Goal: Information Seeking & Learning: Learn about a topic

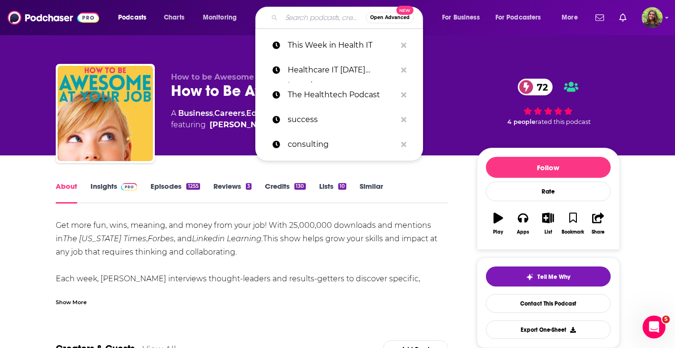
click at [318, 18] on input "Search podcasts, credits, & more..." at bounding box center [323, 17] width 84 height 15
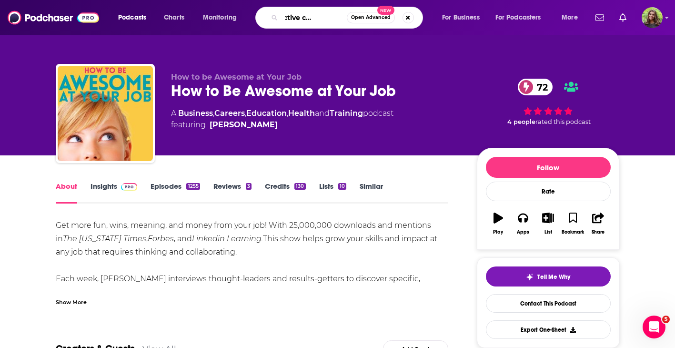
type input "a productive conversation"
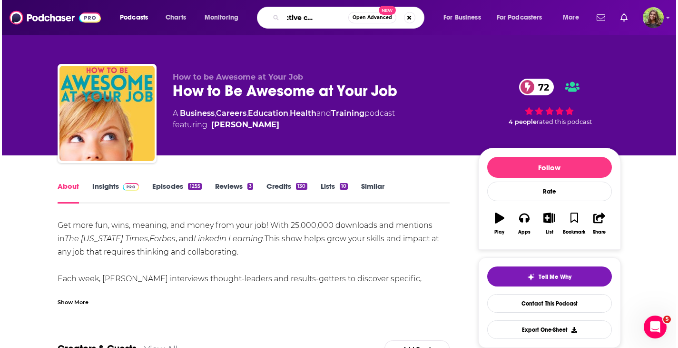
scroll to position [0, 34]
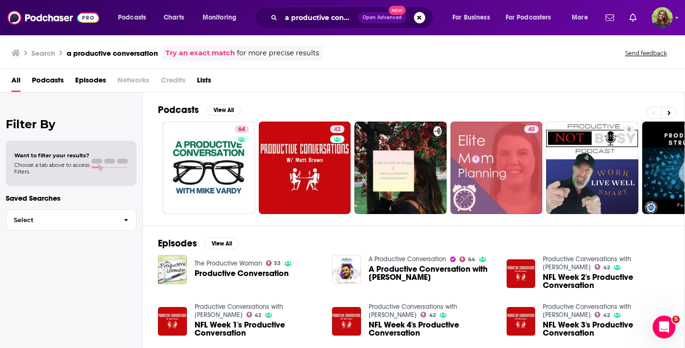
click at [60, 79] on span "Podcasts" at bounding box center [48, 82] width 32 height 20
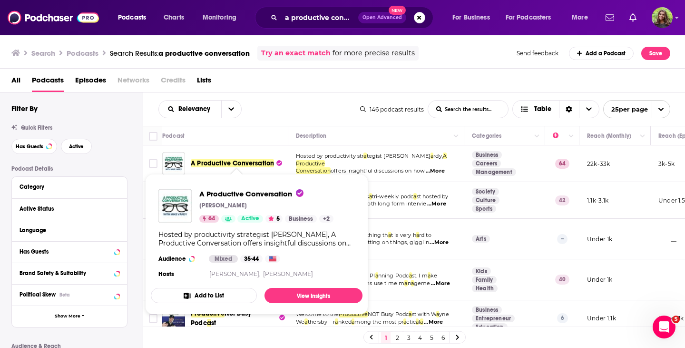
click at [238, 160] on span "A Productive Conversation" at bounding box center [232, 163] width 83 height 8
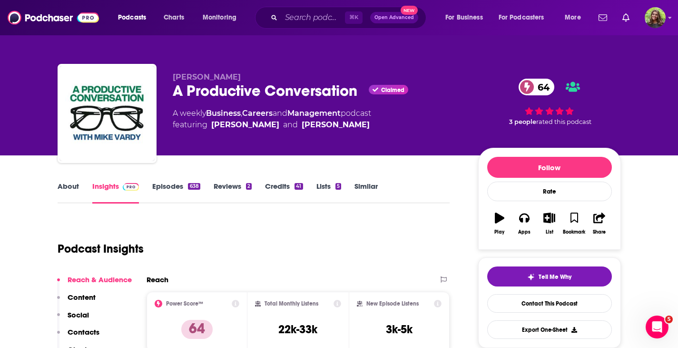
click at [359, 182] on link "Similar" at bounding box center [366, 192] width 23 height 22
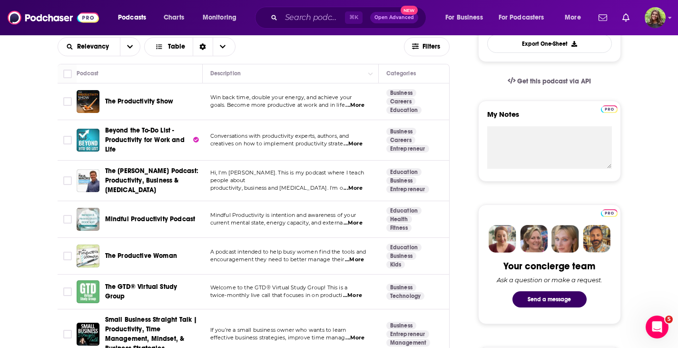
scroll to position [288, 0]
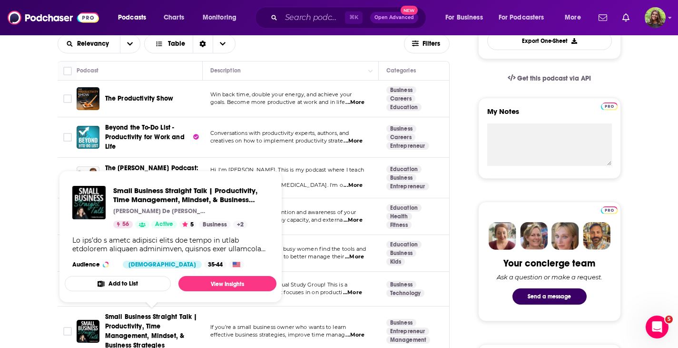
click at [168, 315] on span "Small Business Straight Talk | Productivity, Time Management, Mindset, & Busine…" at bounding box center [151, 330] width 92 height 37
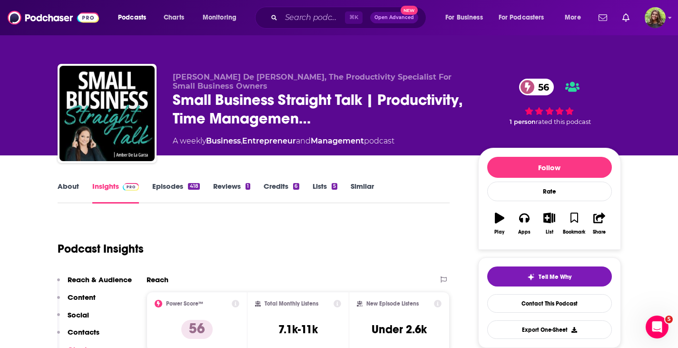
click at [168, 181] on link "Episodes 418" at bounding box center [175, 192] width 47 height 22
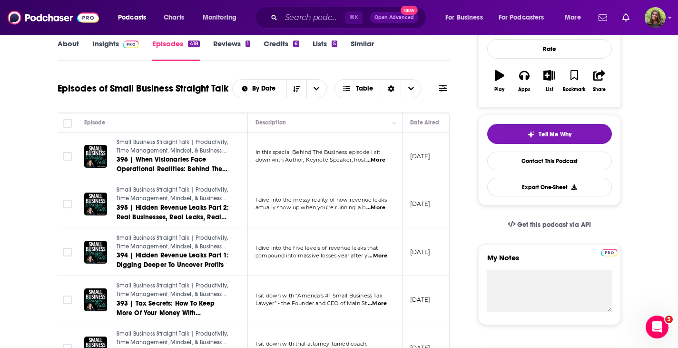
scroll to position [152, 0]
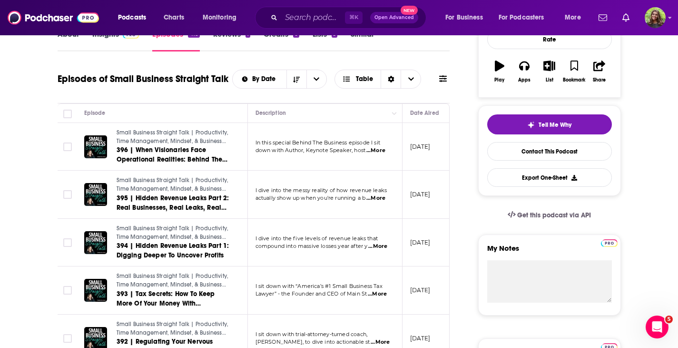
click at [377, 154] on span "...More" at bounding box center [376, 151] width 19 height 8
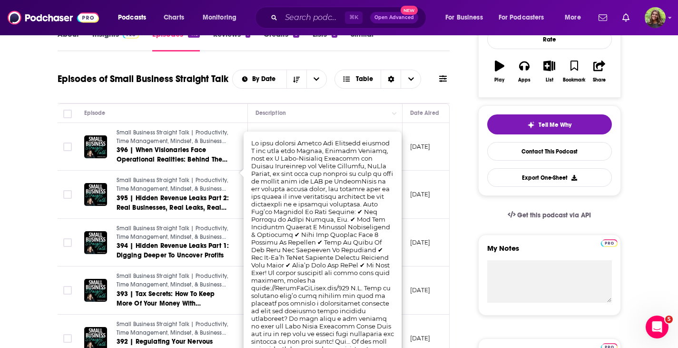
click at [399, 91] on div "Episodes of Small Business Straight Talk By Date Table" at bounding box center [254, 79] width 393 height 25
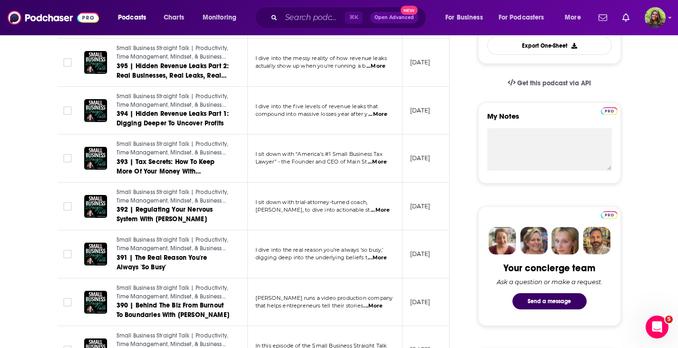
scroll to position [0, 0]
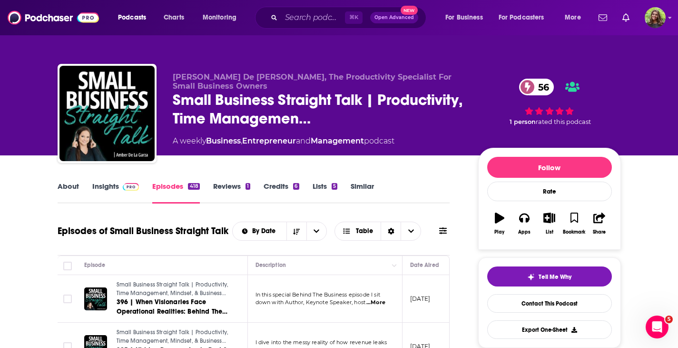
click at [121, 188] on span at bounding box center [129, 185] width 20 height 9
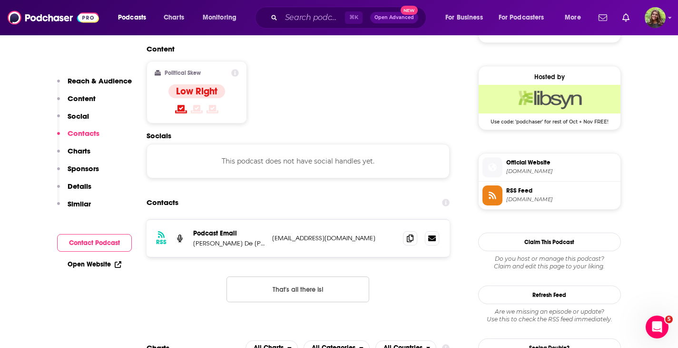
scroll to position [728, 0]
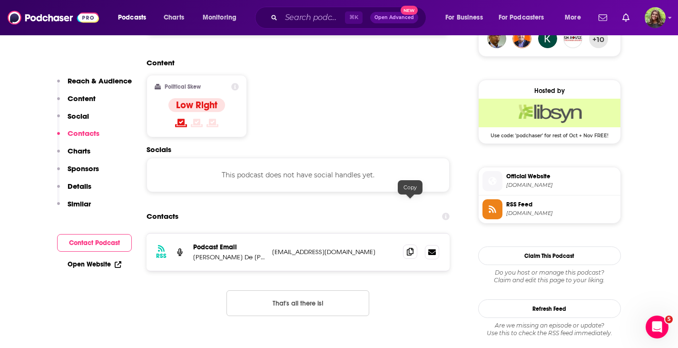
click at [405, 244] on span at bounding box center [410, 251] width 14 height 14
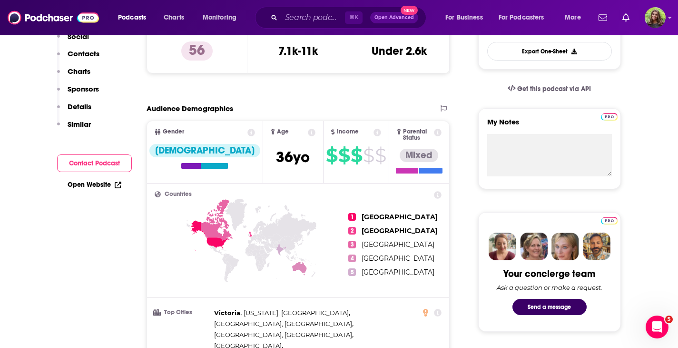
scroll to position [0, 0]
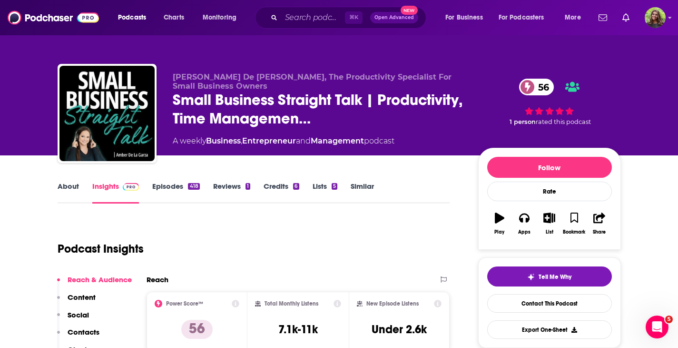
click at [362, 185] on link "Similar" at bounding box center [362, 192] width 23 height 22
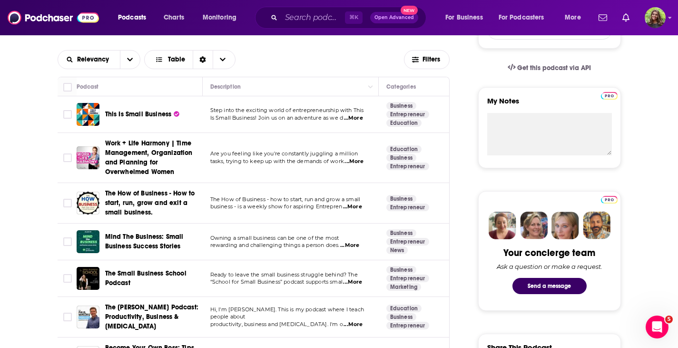
scroll to position [302, 0]
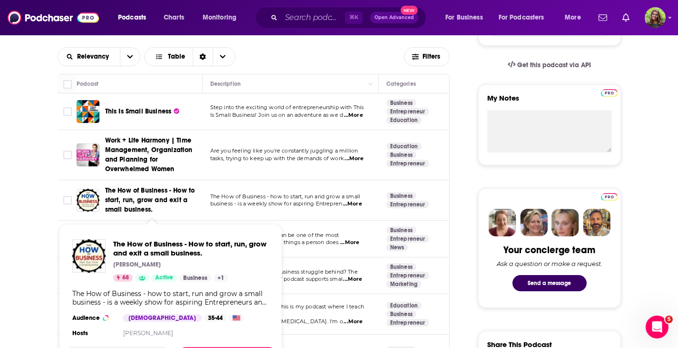
click at [159, 195] on span "The How of Business - How to start, run, grow and exit a small business." at bounding box center [152, 200] width 94 height 29
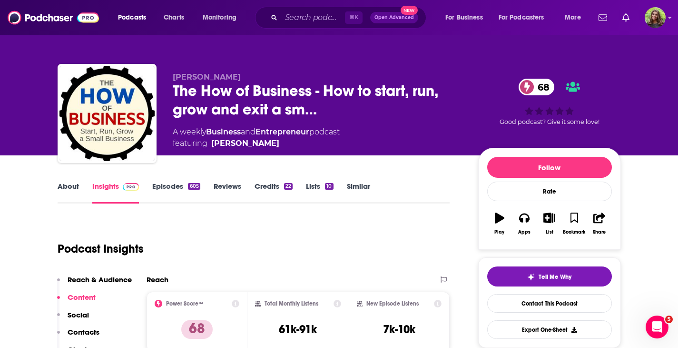
click at [179, 180] on div "About Insights Episodes 605 Reviews Credits 22 Lists 10 Similar" at bounding box center [254, 191] width 393 height 23
click at [179, 184] on link "Episodes 605" at bounding box center [176, 192] width 48 height 22
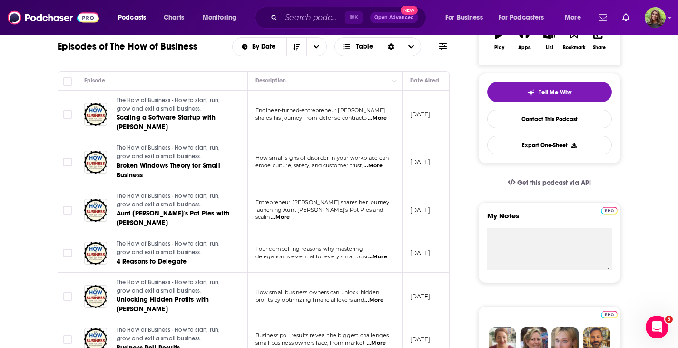
scroll to position [21, 0]
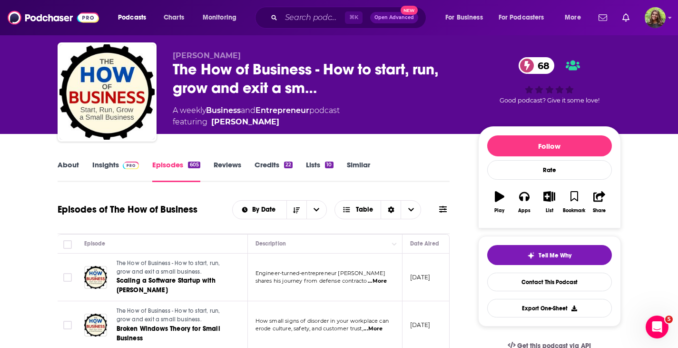
click at [103, 174] on link "Insights" at bounding box center [115, 171] width 47 height 22
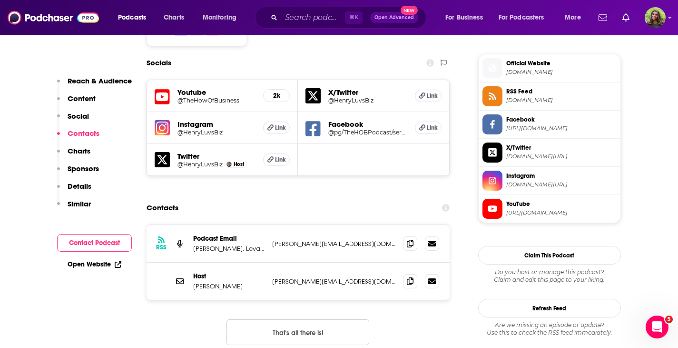
scroll to position [849, 0]
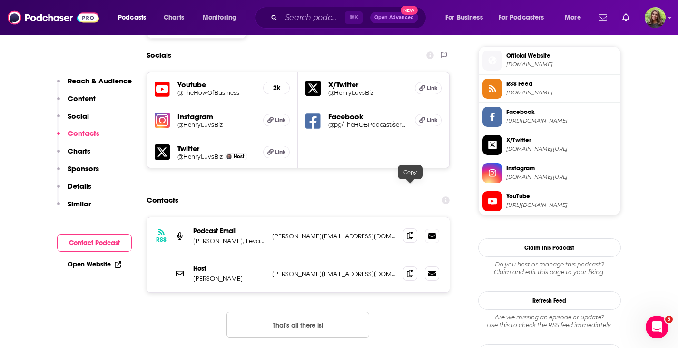
click at [412, 231] on icon at bounding box center [410, 235] width 7 height 8
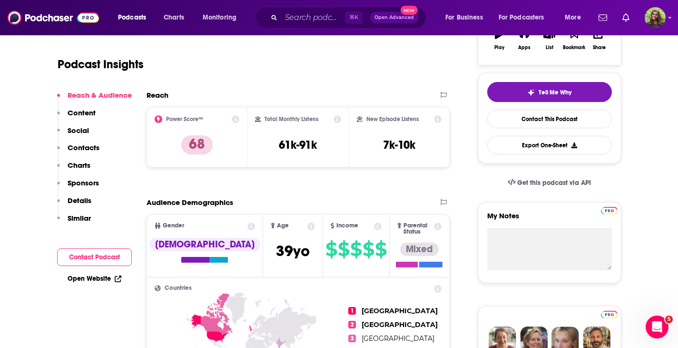
scroll to position [0, 0]
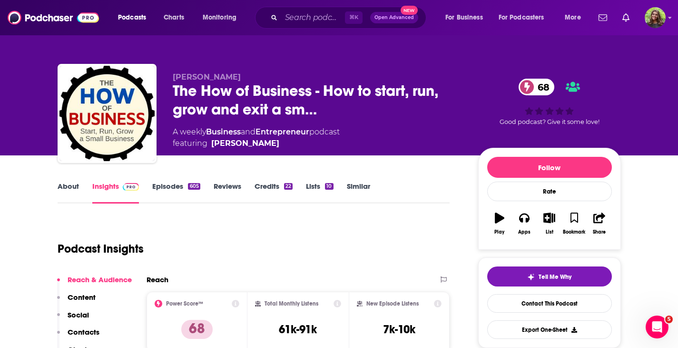
click at [354, 194] on link "Similar" at bounding box center [358, 192] width 23 height 22
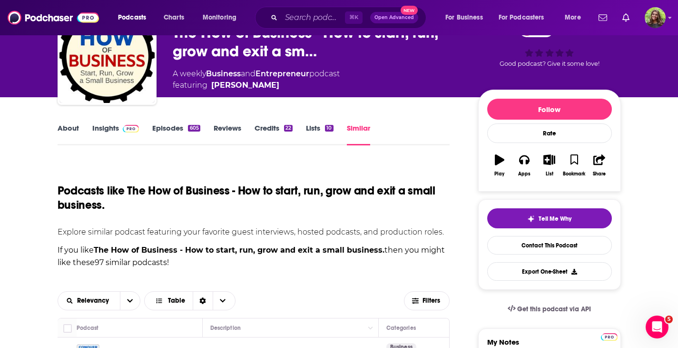
scroll to position [306, 0]
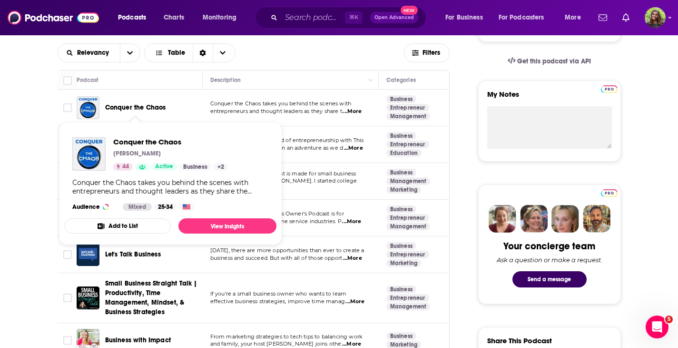
click at [144, 107] on span "Conquer the Chaos" at bounding box center [135, 107] width 61 height 8
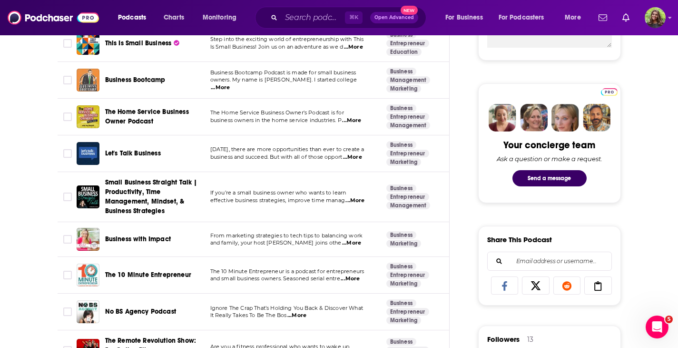
scroll to position [348, 0]
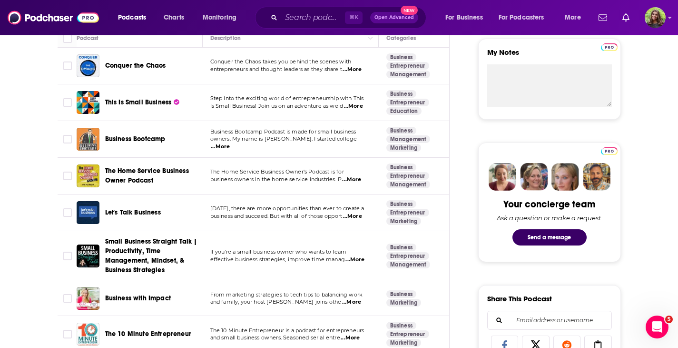
click at [119, 214] on span "Let's Talk Business" at bounding box center [133, 212] width 56 height 8
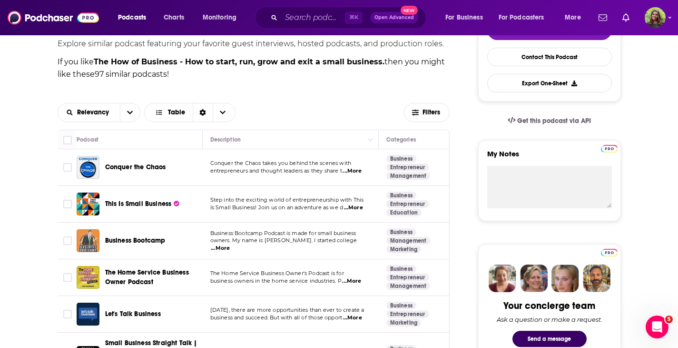
scroll to position [229, 0]
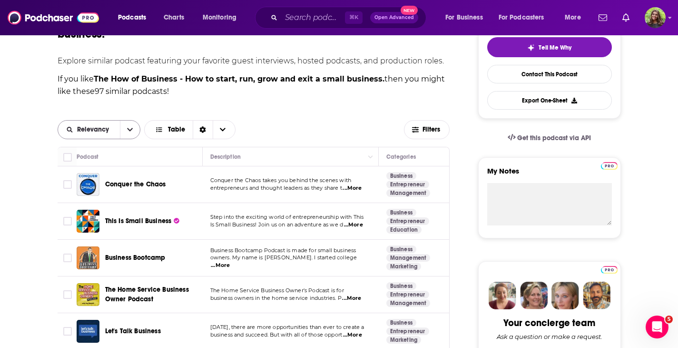
click at [129, 132] on button "open menu" at bounding box center [130, 129] width 20 height 18
click at [110, 192] on span "Power Score" at bounding box center [105, 194] width 56 height 5
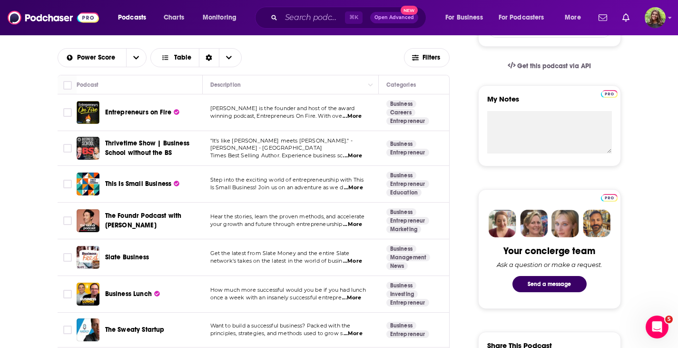
scroll to position [298, 0]
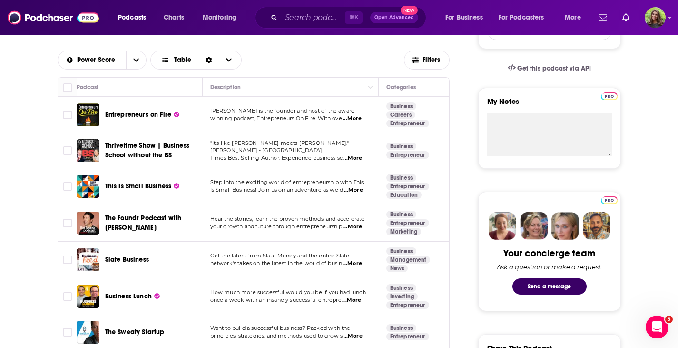
click at [127, 151] on span "Thrivetime Show | Business School without the BS" at bounding box center [147, 150] width 84 height 18
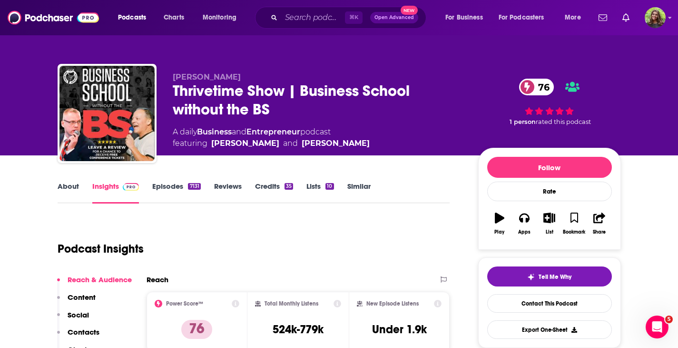
click at [171, 192] on link "Episodes 7131" at bounding box center [176, 192] width 48 height 22
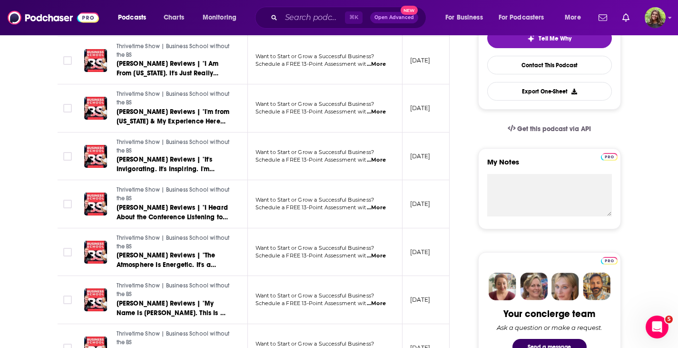
scroll to position [240, 0]
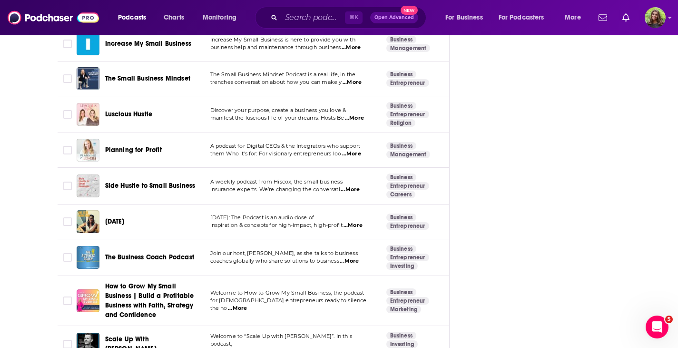
scroll to position [2573, 0]
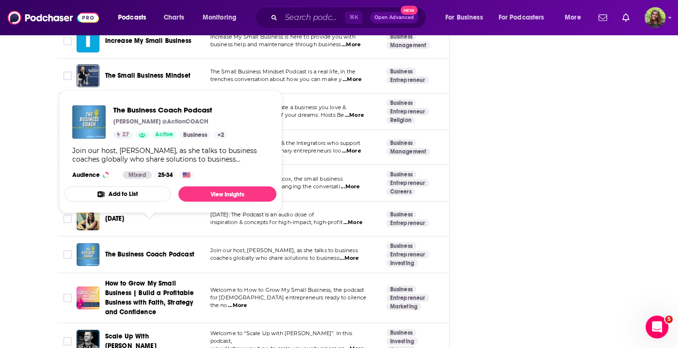
click at [153, 250] on span "The Business Coach Podcast" at bounding box center [149, 254] width 89 height 8
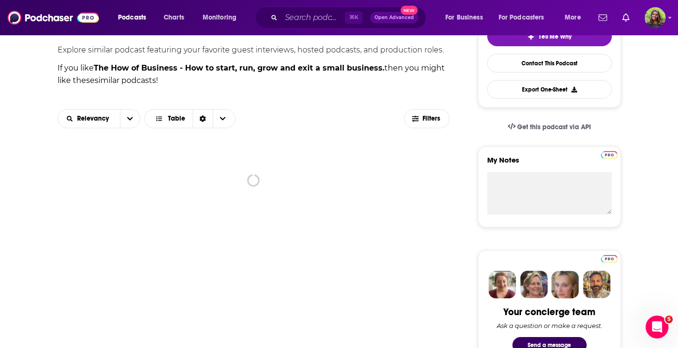
scroll to position [245, 0]
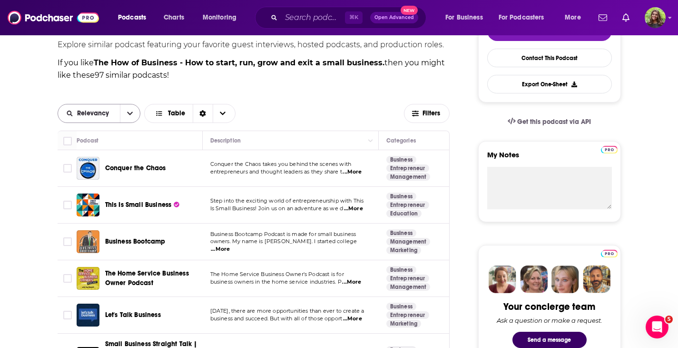
click at [135, 111] on button "open menu" at bounding box center [130, 113] width 20 height 18
click at [112, 178] on span "Power Score" at bounding box center [105, 178] width 56 height 5
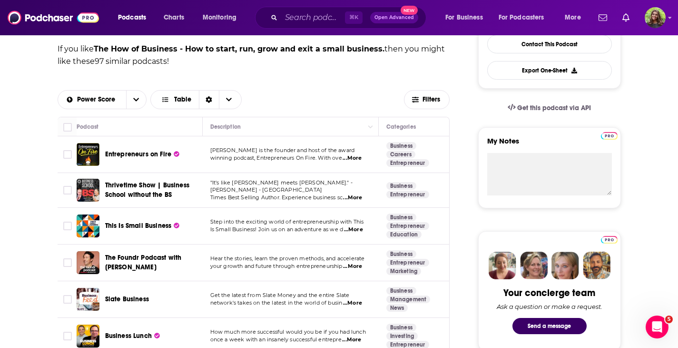
scroll to position [262, 0]
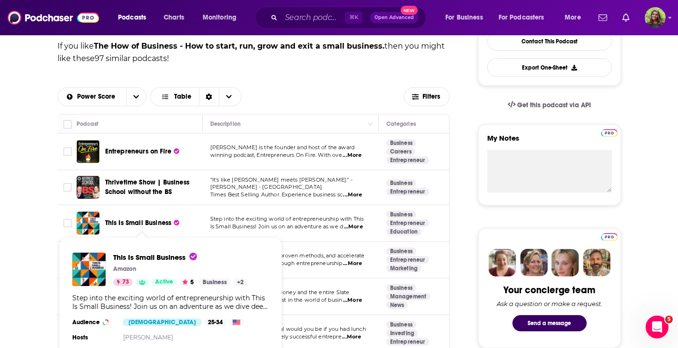
click at [137, 223] on span "This Is Small Business" at bounding box center [138, 222] width 67 height 8
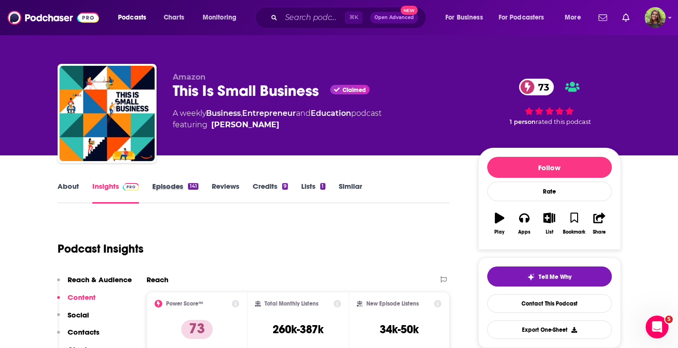
click at [198, 188] on div "Episodes 141" at bounding box center [181, 192] width 59 height 22
click at [186, 185] on link "Episodes 141" at bounding box center [175, 192] width 46 height 22
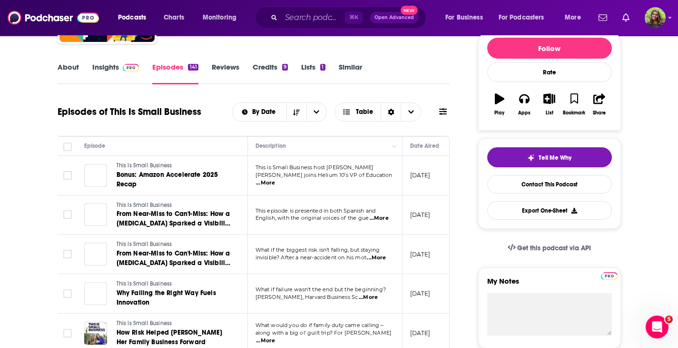
scroll to position [136, 0]
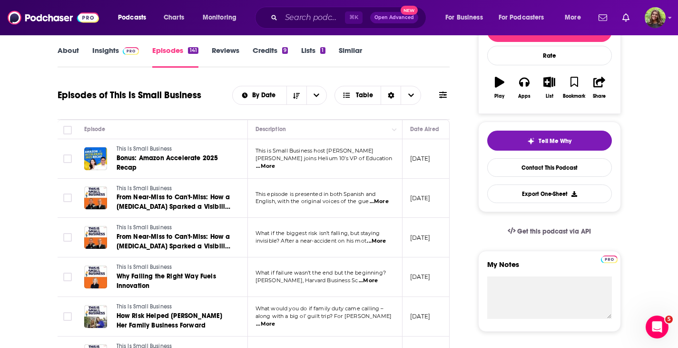
click at [379, 201] on span "...More" at bounding box center [379, 202] width 19 height 8
click at [405, 218] on td "[DATE]" at bounding box center [434, 238] width 62 height 40
click at [377, 242] on span "...More" at bounding box center [376, 241] width 19 height 8
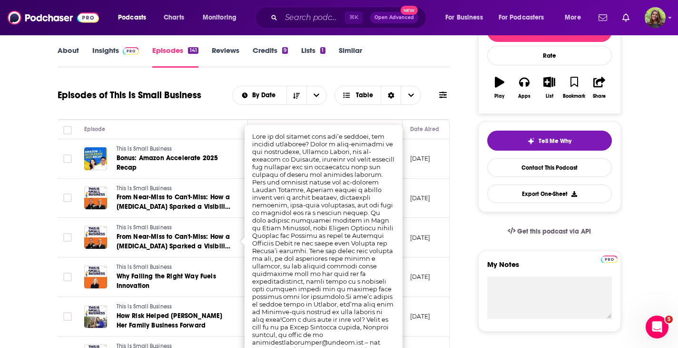
click at [412, 236] on p "[DATE]" at bounding box center [420, 237] width 20 height 8
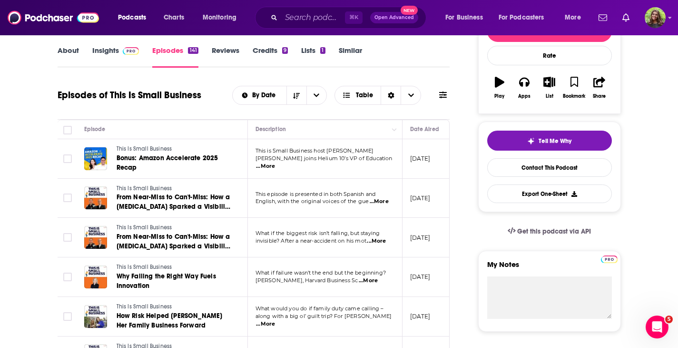
click at [378, 280] on span "...More" at bounding box center [368, 281] width 19 height 8
click at [412, 251] on td "[DATE]" at bounding box center [434, 238] width 62 height 40
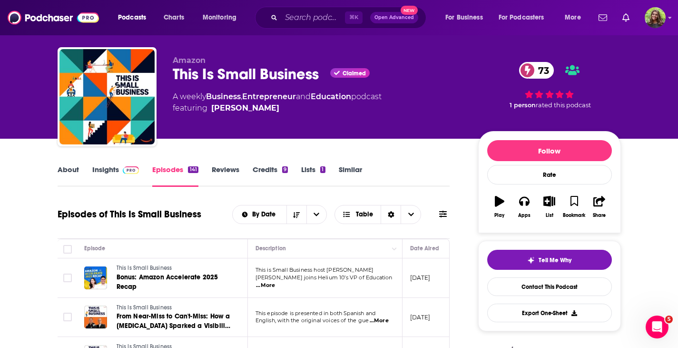
scroll to position [0, 0]
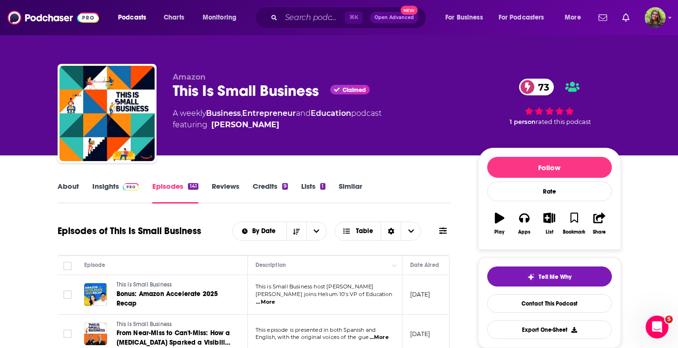
click at [122, 196] on link "Insights" at bounding box center [115, 192] width 47 height 22
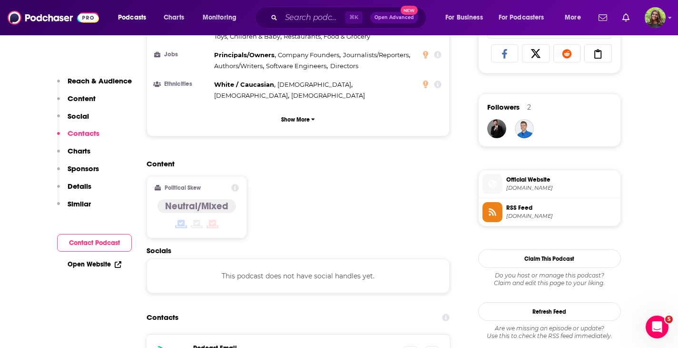
scroll to position [768, 0]
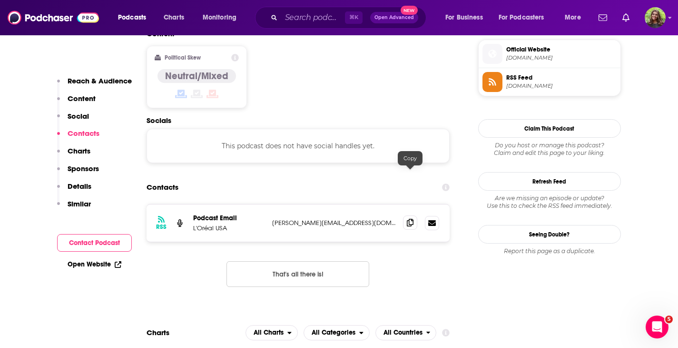
click at [413, 218] on icon at bounding box center [410, 222] width 7 height 8
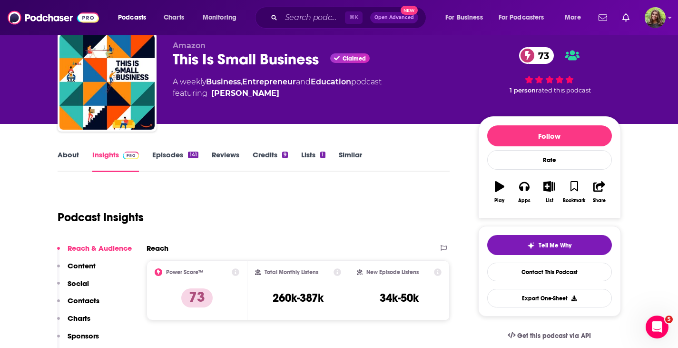
scroll to position [0, 0]
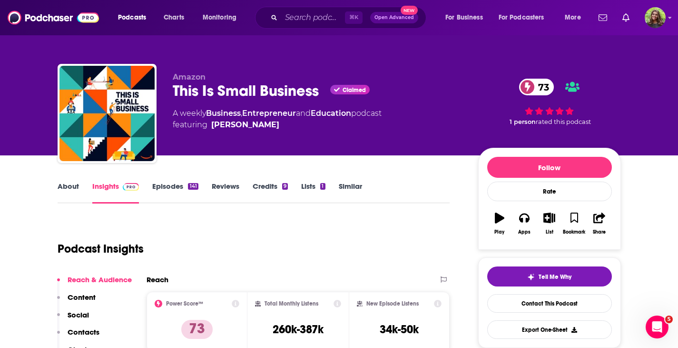
click at [344, 189] on link "Similar" at bounding box center [350, 192] width 23 height 22
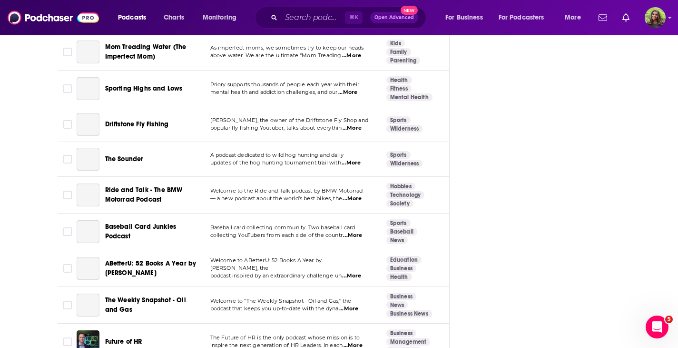
scroll to position [2571, 0]
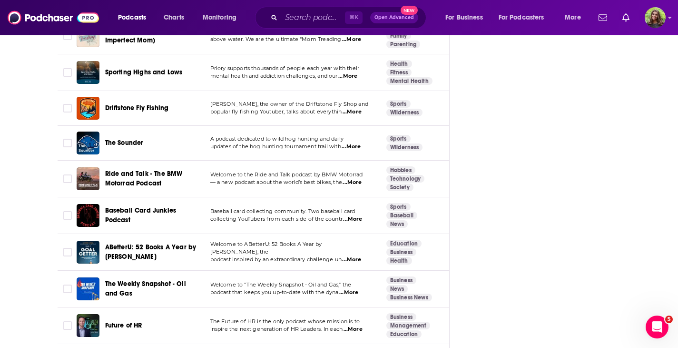
click at [277, 13] on div "⌘ K Open Advanced New" at bounding box center [340, 18] width 171 height 22
click at [286, 13] on input "Search podcasts, credits, & more..." at bounding box center [313, 17] width 64 height 15
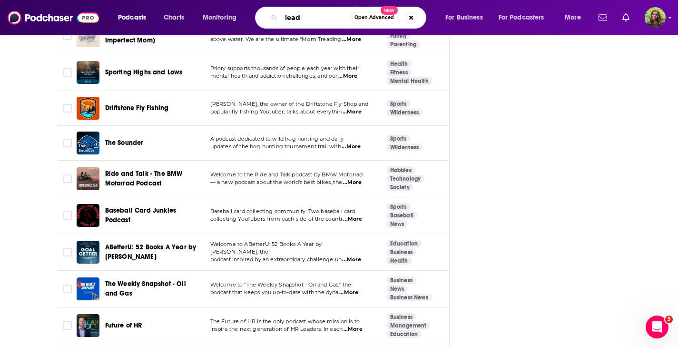
type input "lead"
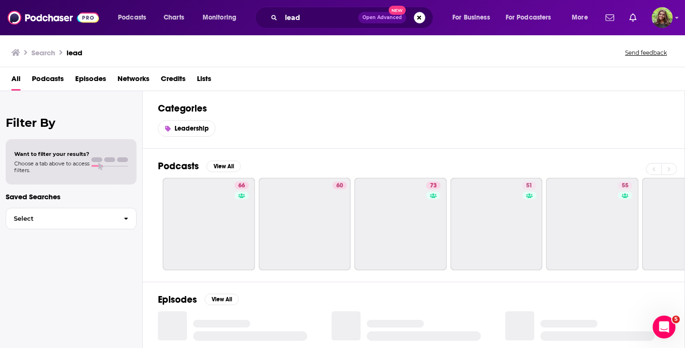
click at [53, 77] on span "Podcasts" at bounding box center [48, 81] width 32 height 20
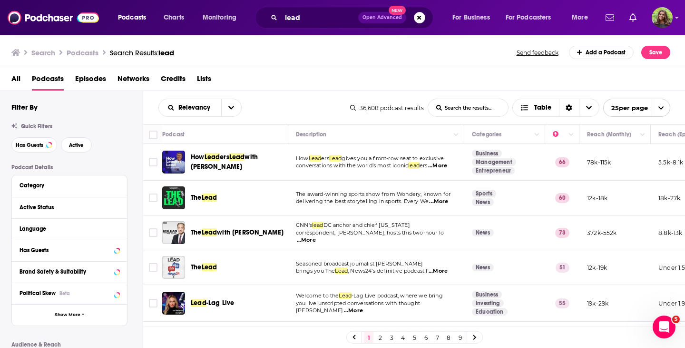
click at [258, 155] on span "with [PERSON_NAME]" at bounding box center [224, 162] width 67 height 18
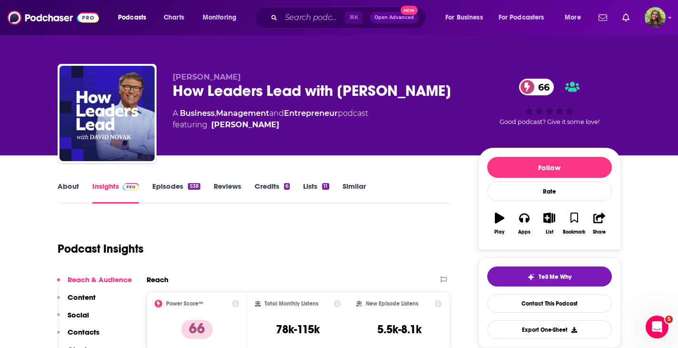
click at [195, 182] on link "Episodes 538" at bounding box center [176, 192] width 48 height 22
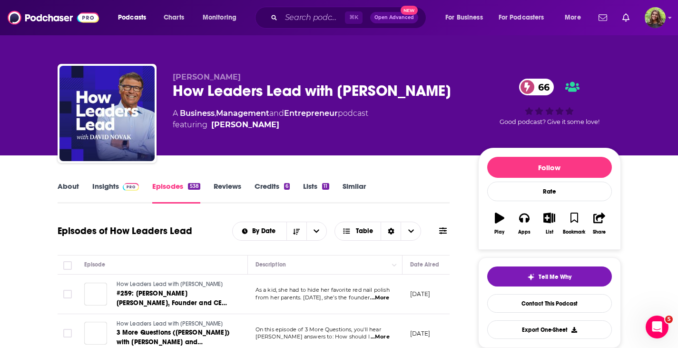
click at [360, 181] on link "Similar" at bounding box center [354, 192] width 23 height 22
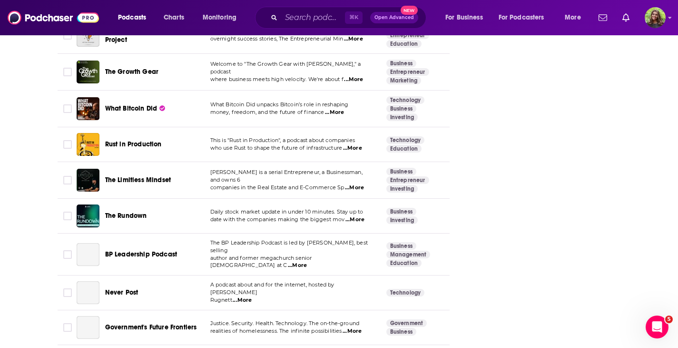
scroll to position [3101, 0]
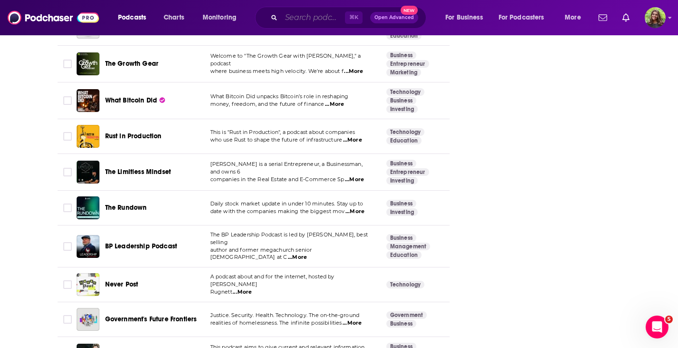
click at [292, 15] on input "Search podcasts, credits, & more..." at bounding box center [313, 17] width 64 height 15
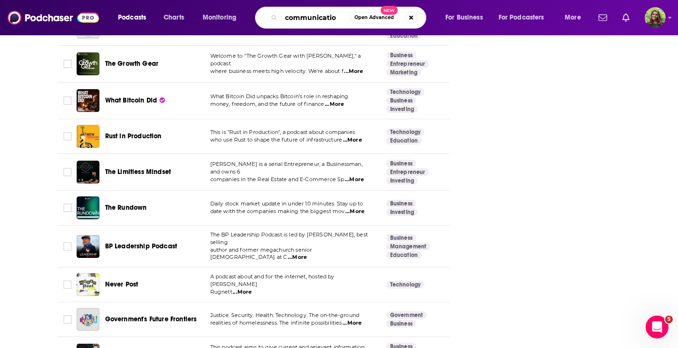
type input "communication"
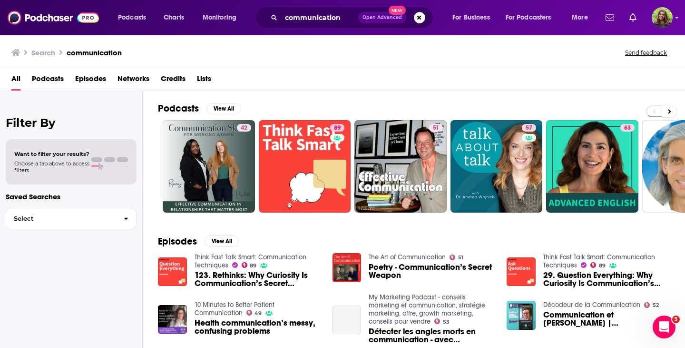
click at [53, 72] on span "Podcasts" at bounding box center [48, 81] width 32 height 20
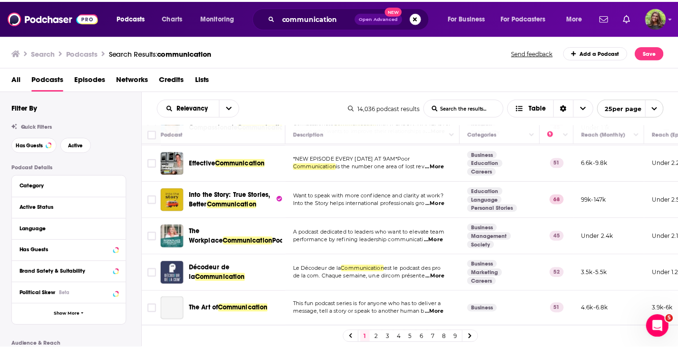
scroll to position [206, 0]
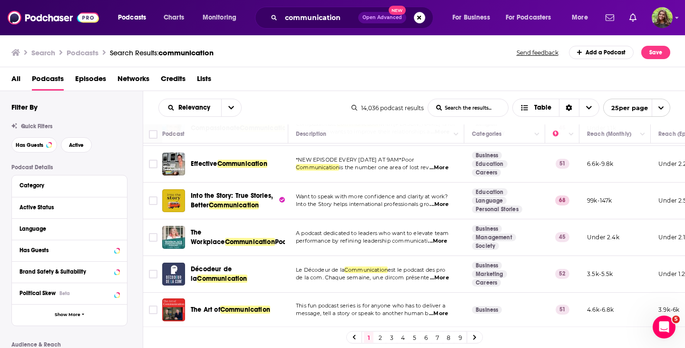
click at [255, 168] on span "Communication" at bounding box center [243, 163] width 50 height 8
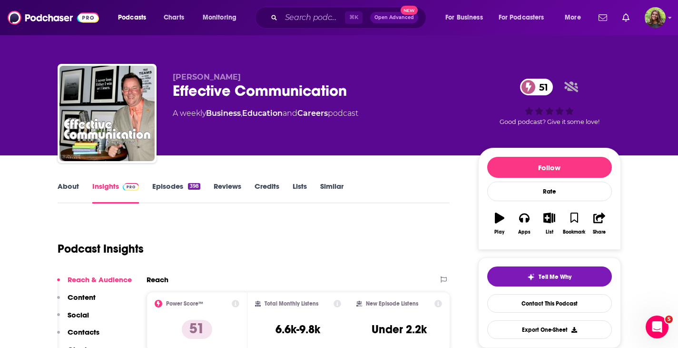
click at [184, 192] on link "Episodes 398" at bounding box center [176, 192] width 48 height 22
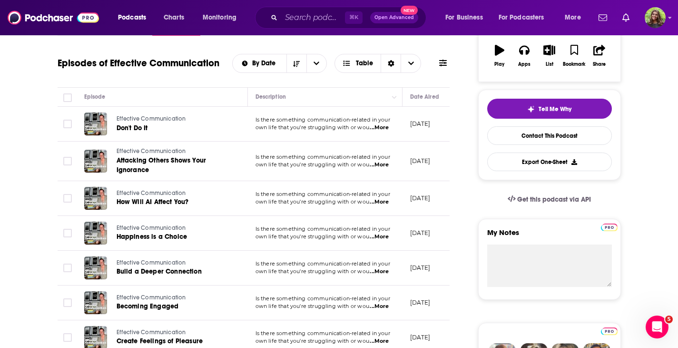
scroll to position [166, 0]
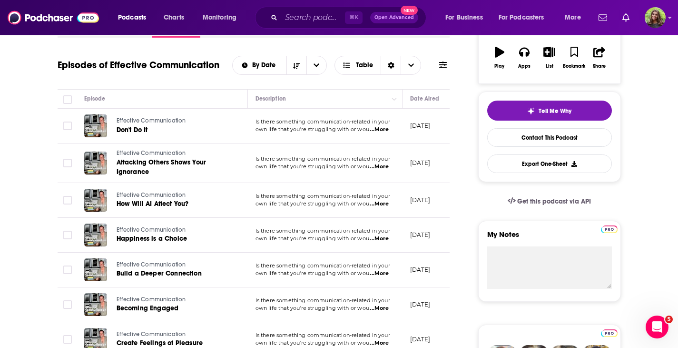
click at [382, 131] on span "...More" at bounding box center [379, 130] width 19 height 8
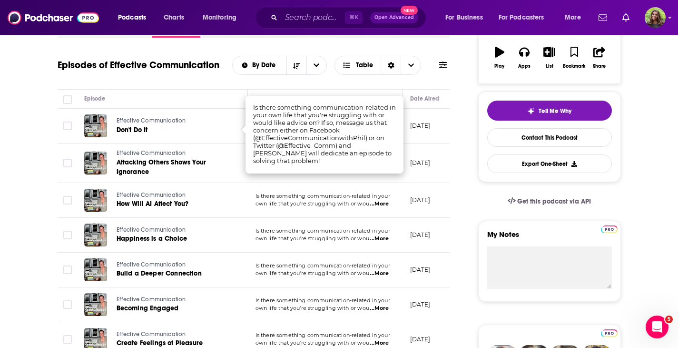
click at [369, 175] on td "Is there something communication-related in your own life that you're strugglin…" at bounding box center [325, 163] width 155 height 40
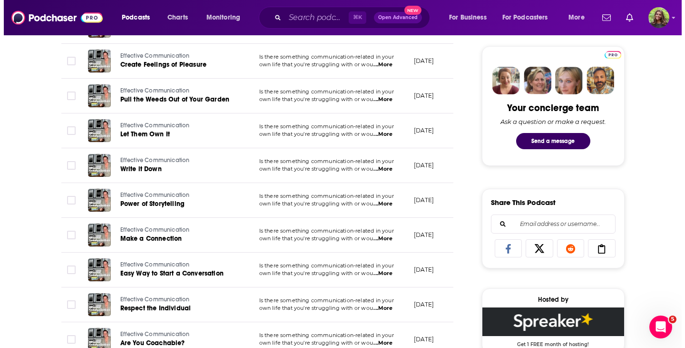
scroll to position [0, 0]
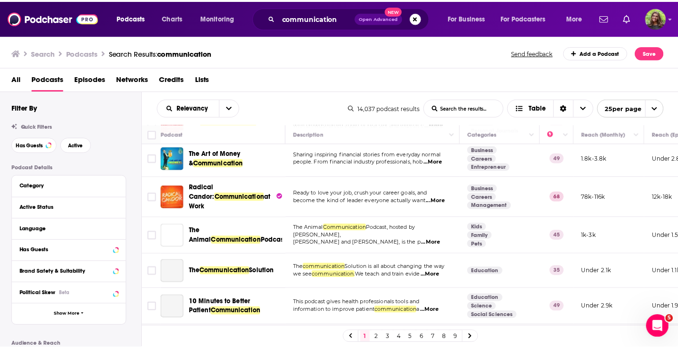
scroll to position [639, 0]
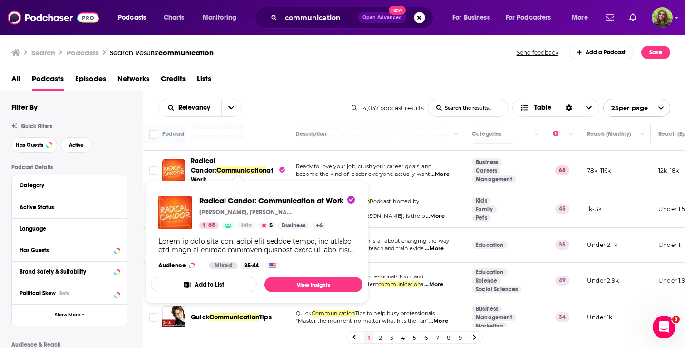
click at [229, 182] on span "Radical Candor: Communication at Work Kim Scott, Jason Rosoff & Amy Sandler 68 …" at bounding box center [257, 241] width 212 height 123
click at [196, 181] on span "Radical Candor: Communication at Work Kim Scott, Jason Rosoff & Amy Sandler 68 …" at bounding box center [257, 241] width 212 height 123
click at [315, 292] on link "View Insights" at bounding box center [314, 284] width 98 height 15
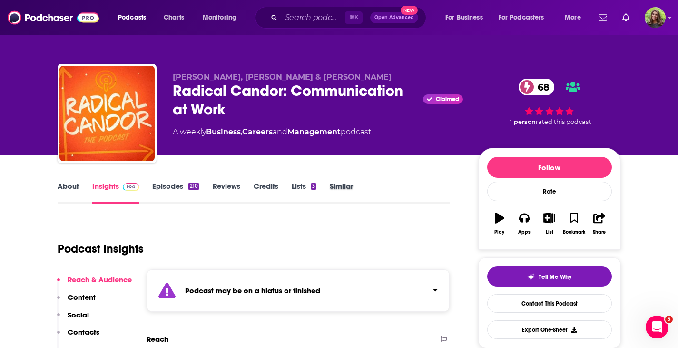
click at [353, 187] on div "Similar" at bounding box center [348, 192] width 37 height 22
click at [351, 185] on link "Similar" at bounding box center [341, 192] width 23 height 22
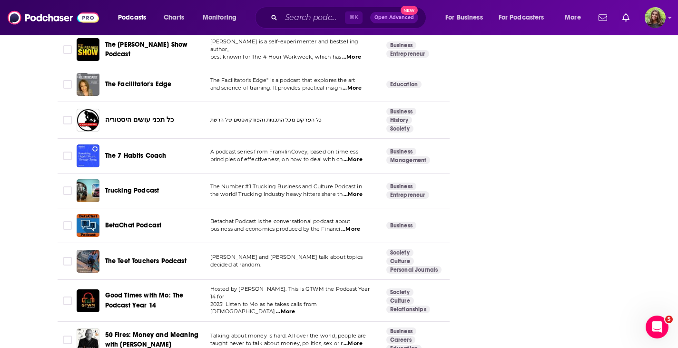
scroll to position [3033, 0]
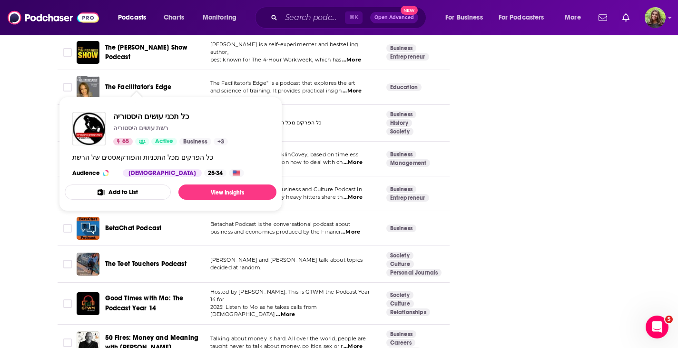
drag, startPoint x: 187, startPoint y: 87, endPoint x: 121, endPoint y: 83, distance: 65.8
click at [121, 111] on div "כל תכני עושים היסטוריה" at bounding box center [154, 122] width 99 height 23
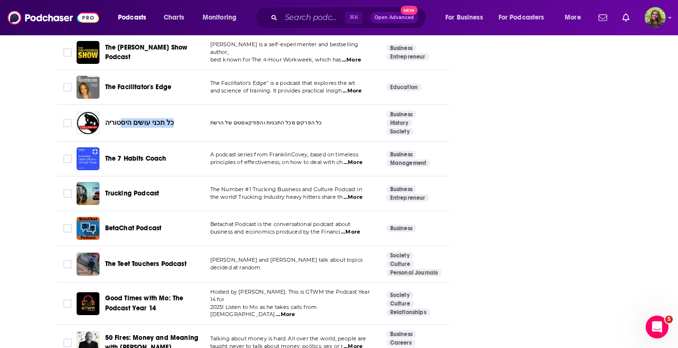
copy span "כל תכני עושים היס"
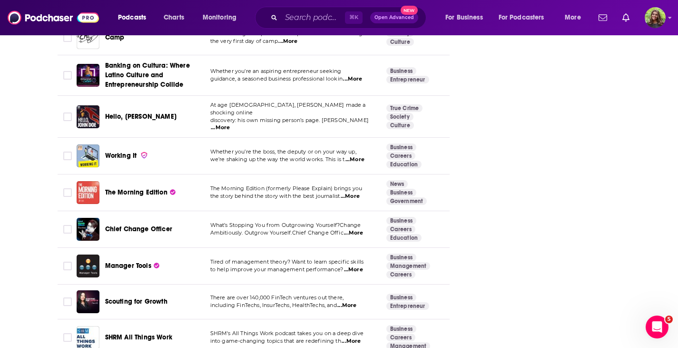
scroll to position [3408, 0]
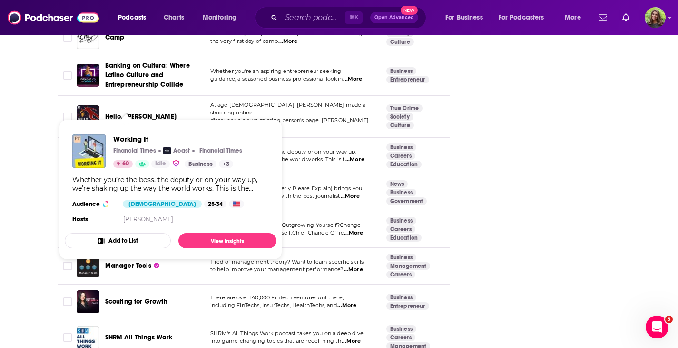
click at [126, 151] on span "Working It" at bounding box center [121, 155] width 32 height 8
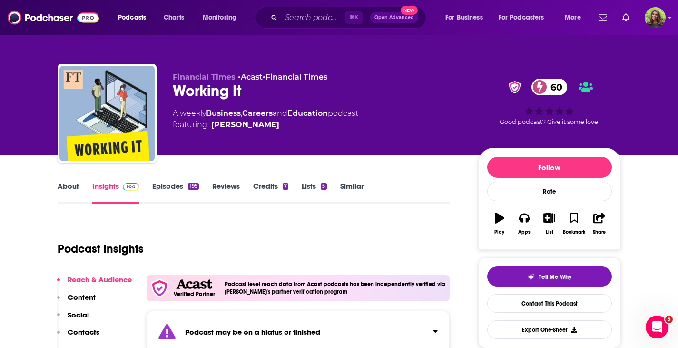
click at [355, 183] on link "Similar" at bounding box center [351, 192] width 23 height 22
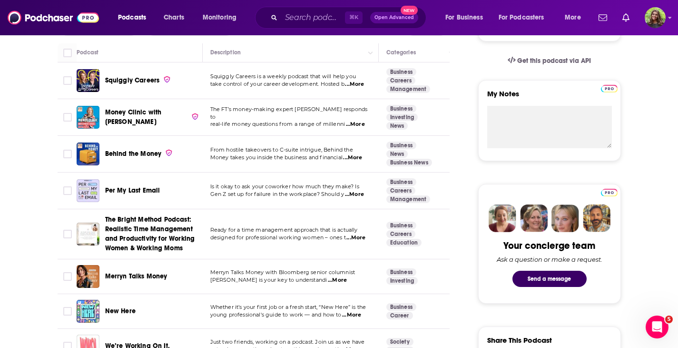
scroll to position [1044, 0]
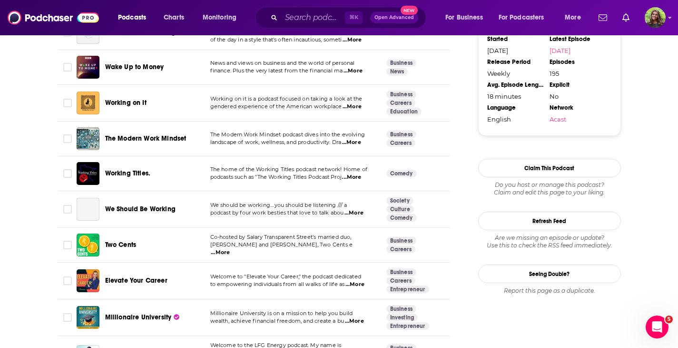
click at [355, 139] on span "...More" at bounding box center [351, 143] width 19 height 8
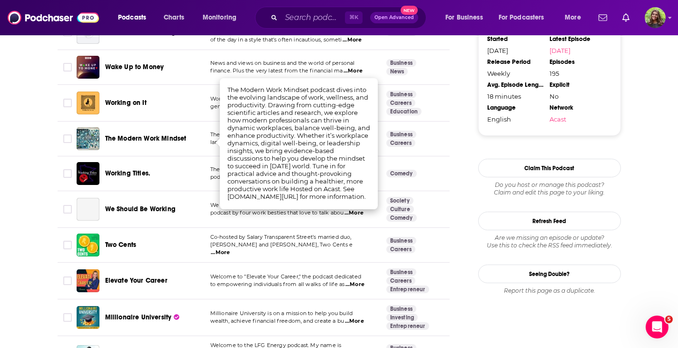
click at [167, 136] on span "The Modern Work Mindset" at bounding box center [145, 138] width 81 height 8
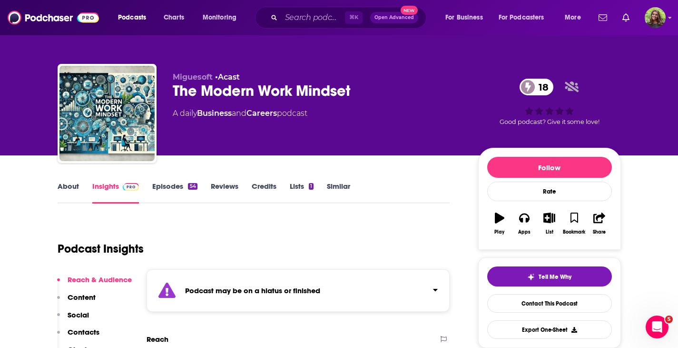
click at [333, 191] on link "Similar" at bounding box center [338, 192] width 23 height 22
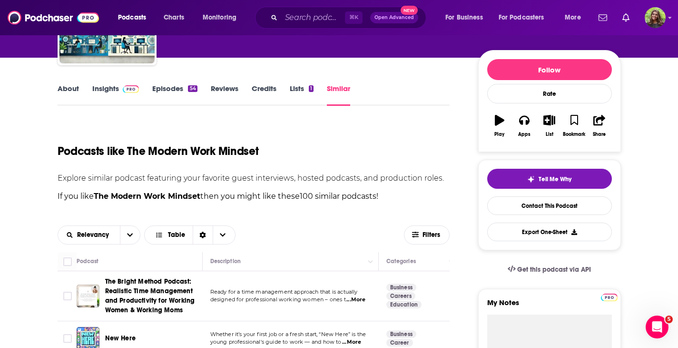
scroll to position [106, 0]
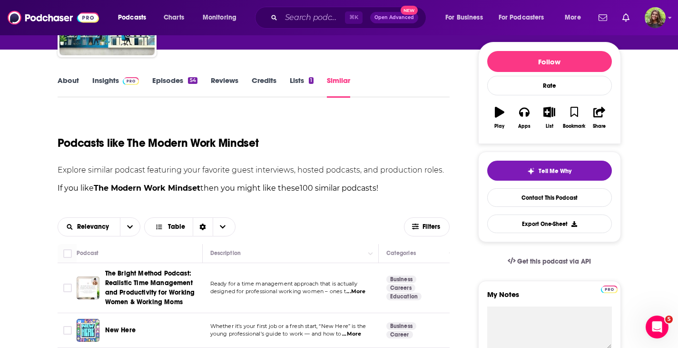
click at [123, 329] on span "New Here" at bounding box center [120, 330] width 30 height 8
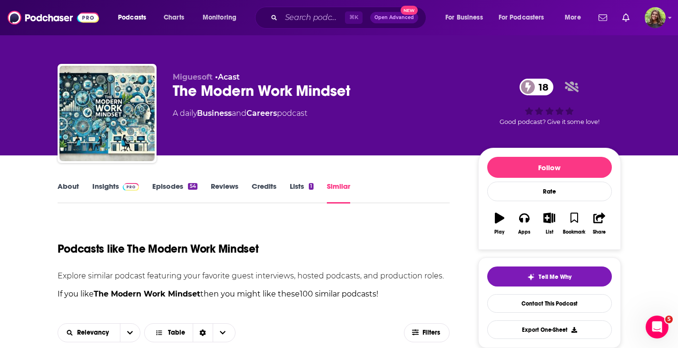
scroll to position [114, 0]
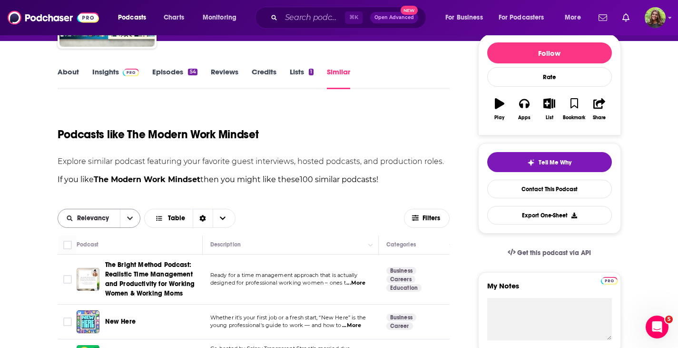
click at [128, 220] on icon "open menu" at bounding box center [130, 218] width 6 height 7
click at [102, 285] on span "Power Score" at bounding box center [105, 283] width 56 height 5
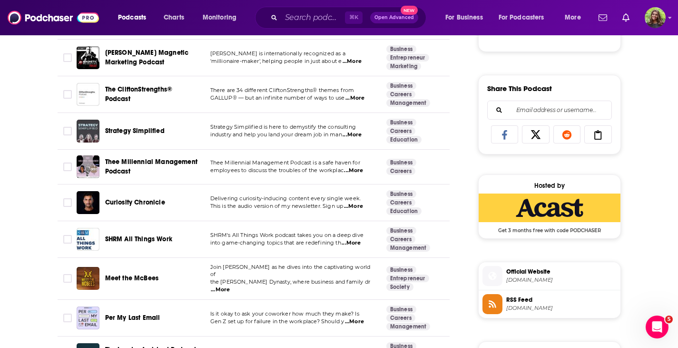
scroll to position [574, 0]
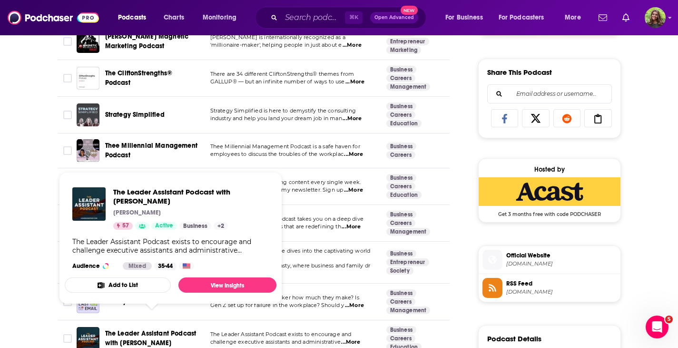
click at [167, 329] on span "The Leader Assistant Podcast with Jeremy Burrows" at bounding box center [150, 338] width 91 height 18
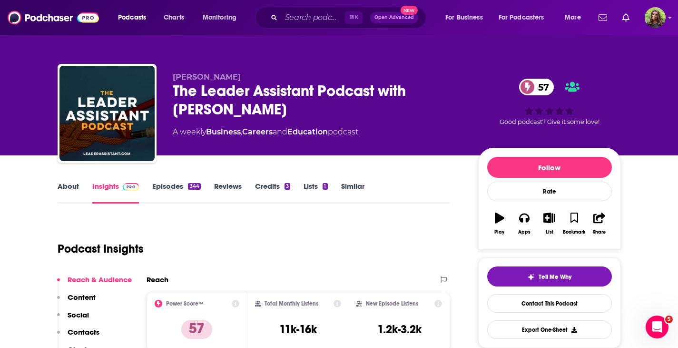
click at [172, 190] on link "Episodes 344" at bounding box center [176, 192] width 48 height 22
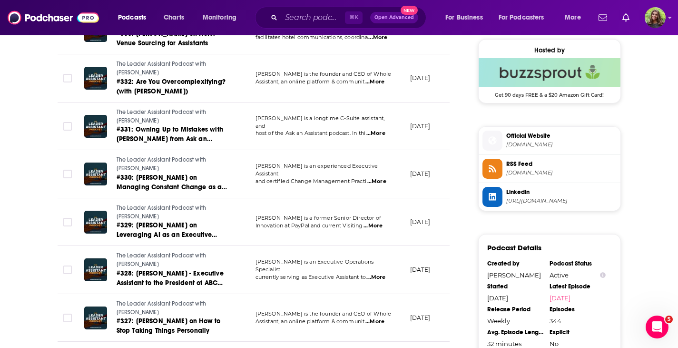
scroll to position [768, 0]
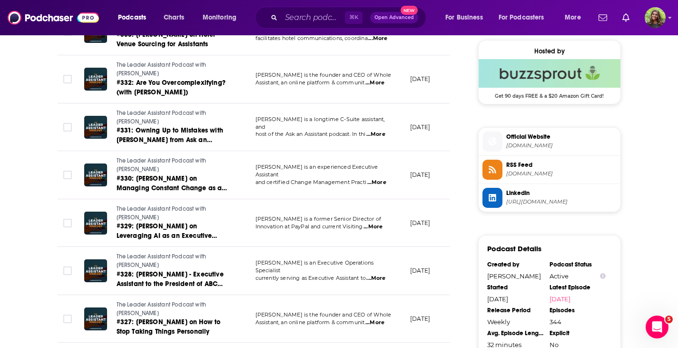
click at [372, 274] on span "...More" at bounding box center [376, 278] width 19 height 8
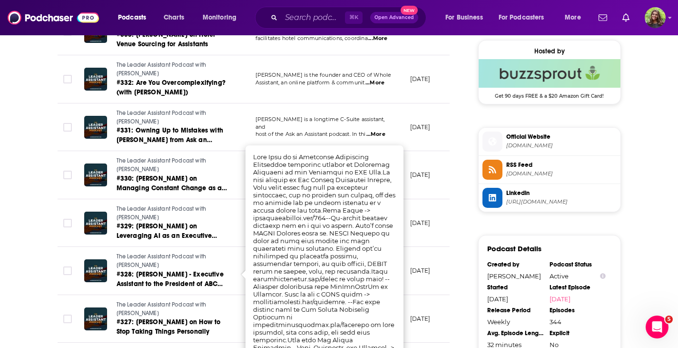
click at [396, 77] on td "Annie Croner is the founder and CEO of Whole Assistant, an online platform & co…" at bounding box center [325, 79] width 155 height 48
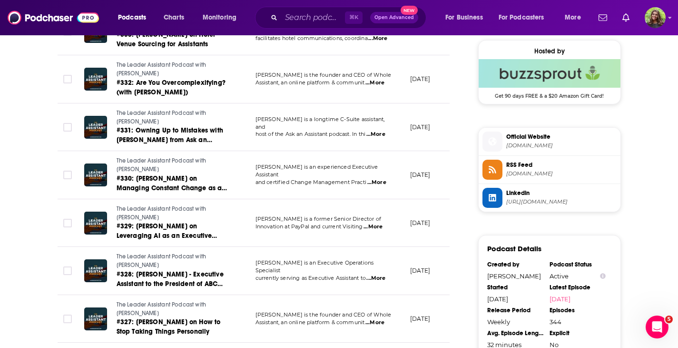
click at [381, 82] on span "...More" at bounding box center [375, 83] width 19 height 8
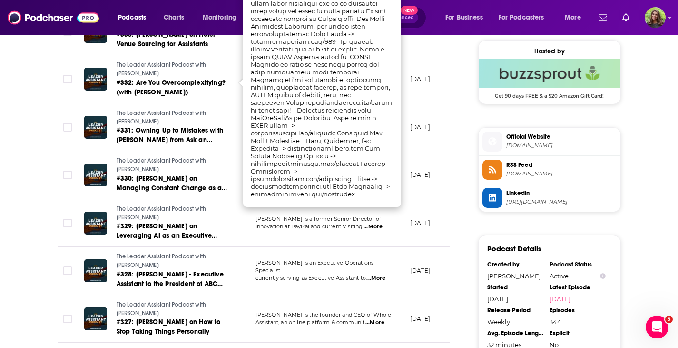
click at [416, 79] on p "July 13, 2025" at bounding box center [420, 79] width 20 height 8
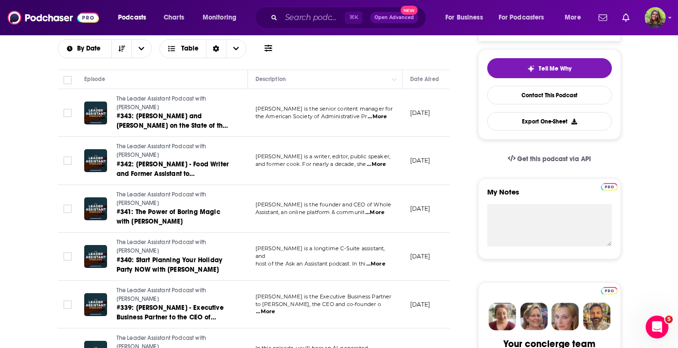
scroll to position [138, 0]
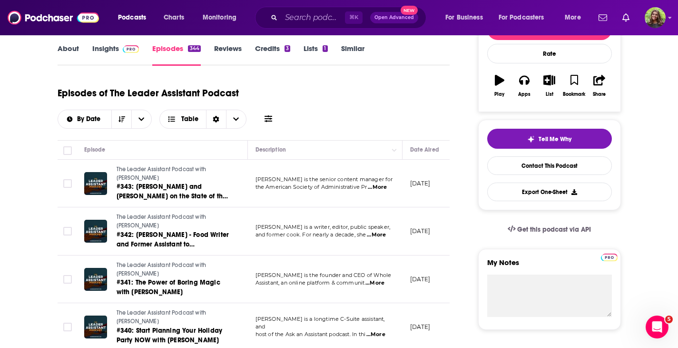
click at [376, 187] on span "...More" at bounding box center [377, 187] width 19 height 8
click at [387, 129] on div "Episodes of The Leader Assistant Podcast By Date Table" at bounding box center [254, 111] width 393 height 60
click at [374, 236] on span "...More" at bounding box center [376, 235] width 19 height 8
click at [406, 112] on div "Episodes of The Leader Assistant Podcast By Date Table" at bounding box center [254, 105] width 393 height 48
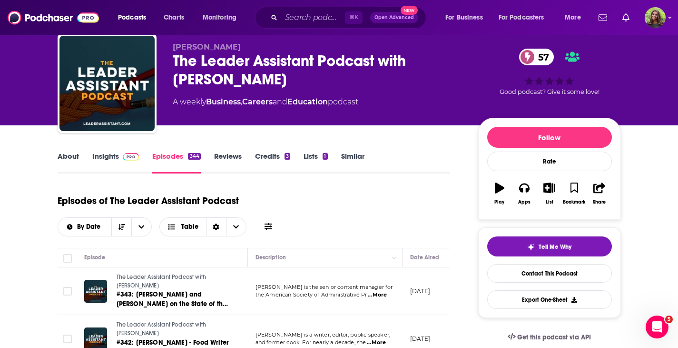
scroll to position [31, 0]
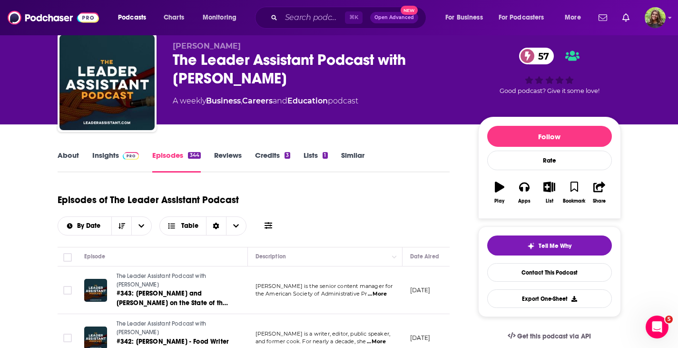
click at [112, 157] on link "Insights" at bounding box center [115, 161] width 47 height 22
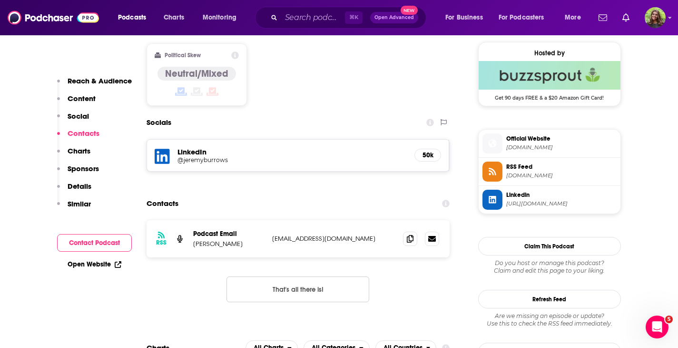
scroll to position [770, 0]
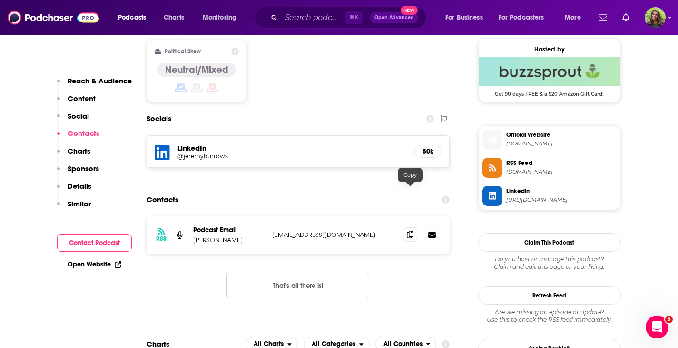
click at [410, 230] on icon at bounding box center [410, 234] width 7 height 8
